Goal: Information Seeking & Learning: Check status

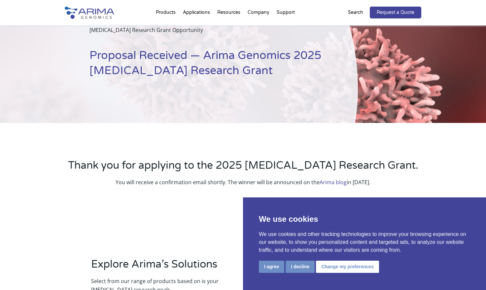
scroll to position [11, 0]
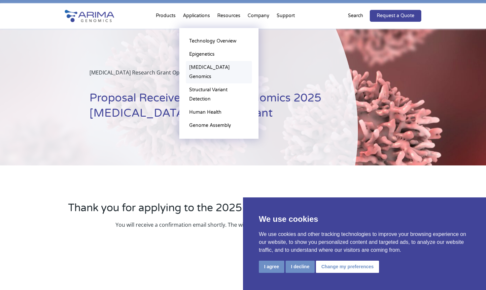
click at [199, 68] on link "[MEDICAL_DATA] Genomics" at bounding box center [219, 72] width 66 height 22
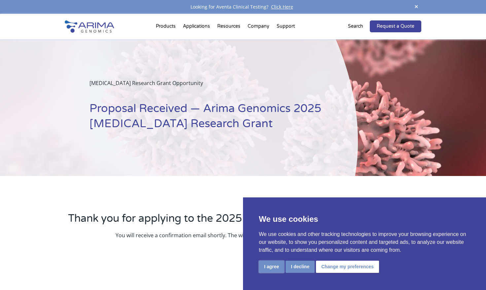
scroll to position [0, 0]
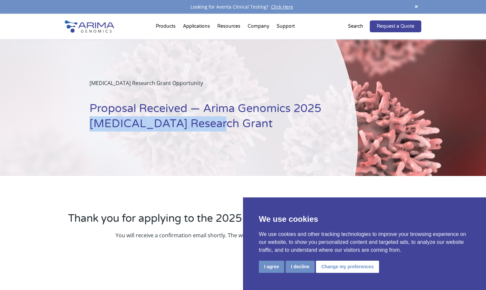
drag, startPoint x: 91, startPoint y: 125, endPoint x: 216, endPoint y: 125, distance: 125.3
click at [216, 125] on h1 "Proposal Received — Arima Genomics 2025 Cancer Research Grant" at bounding box center [206, 118] width 235 height 35
copy h1 "Cancer Research Grant"
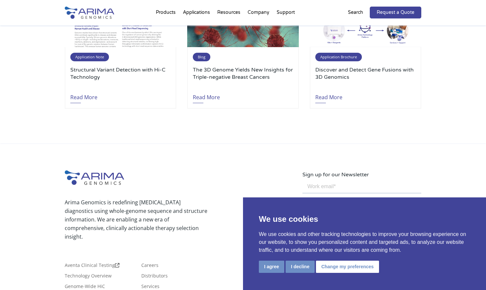
scroll to position [2068, 0]
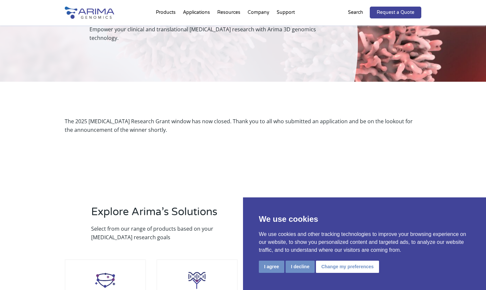
scroll to position [94, 0]
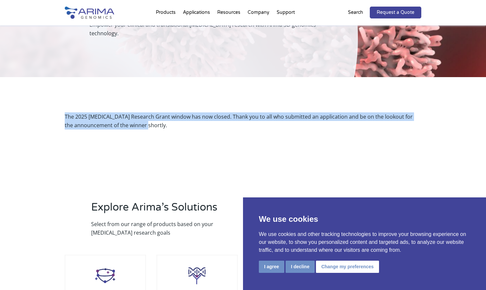
drag, startPoint x: 66, startPoint y: 107, endPoint x: 161, endPoint y: 119, distance: 96.5
click at [161, 119] on div "The 2025 [MEDICAL_DATA] Research Grant window has now closed. Thank you to all …" at bounding box center [243, 120] width 356 height 17
copy div "The 2025 [MEDICAL_DATA] Research Grant window has now closed. Thank you to all …"
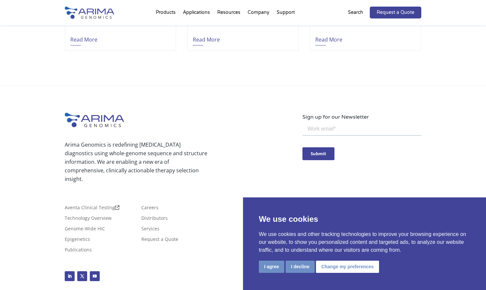
scroll to position [910, 0]
